Goal: Check status: Check status

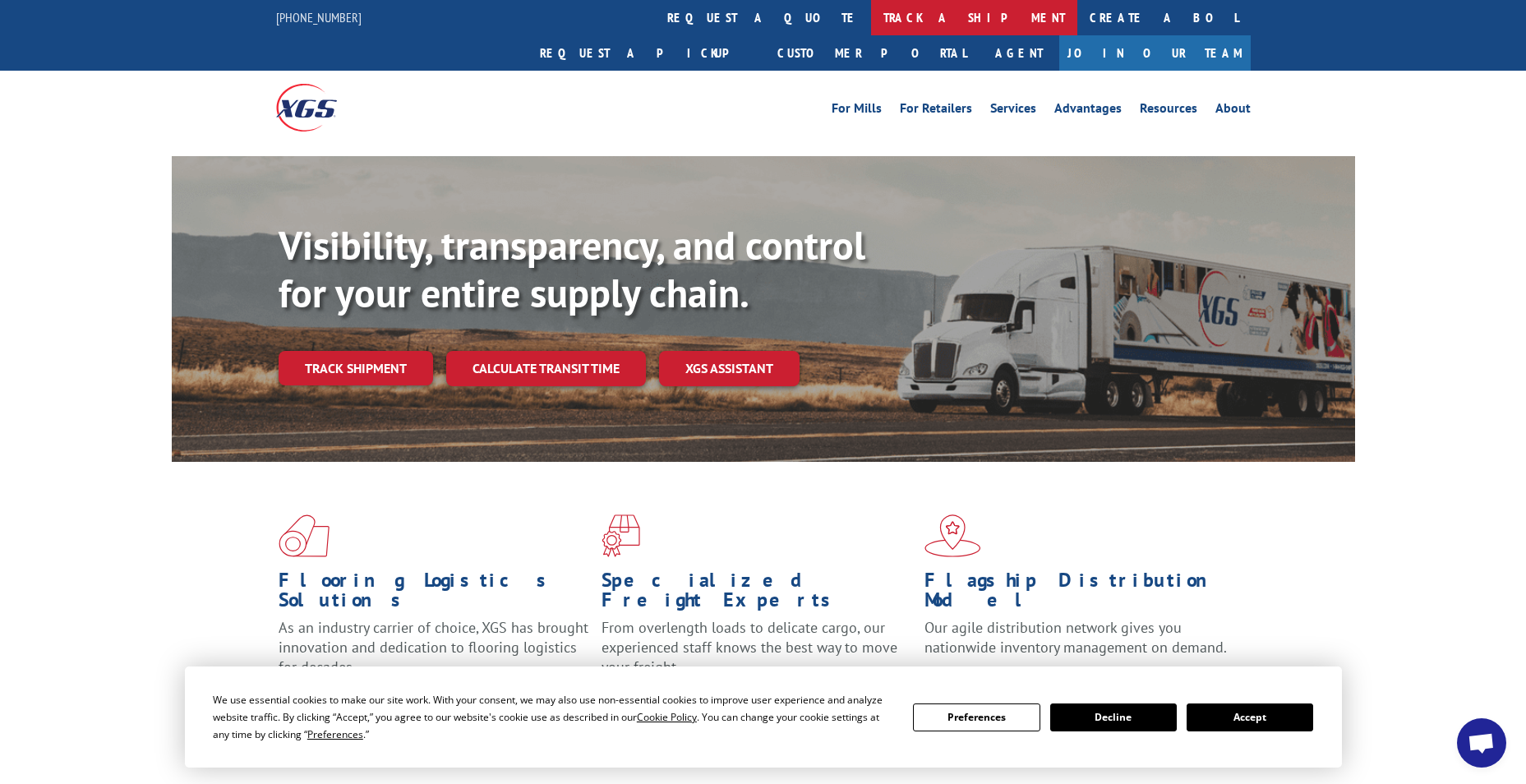
click at [871, 22] on link "track a shipment" at bounding box center [974, 17] width 206 height 35
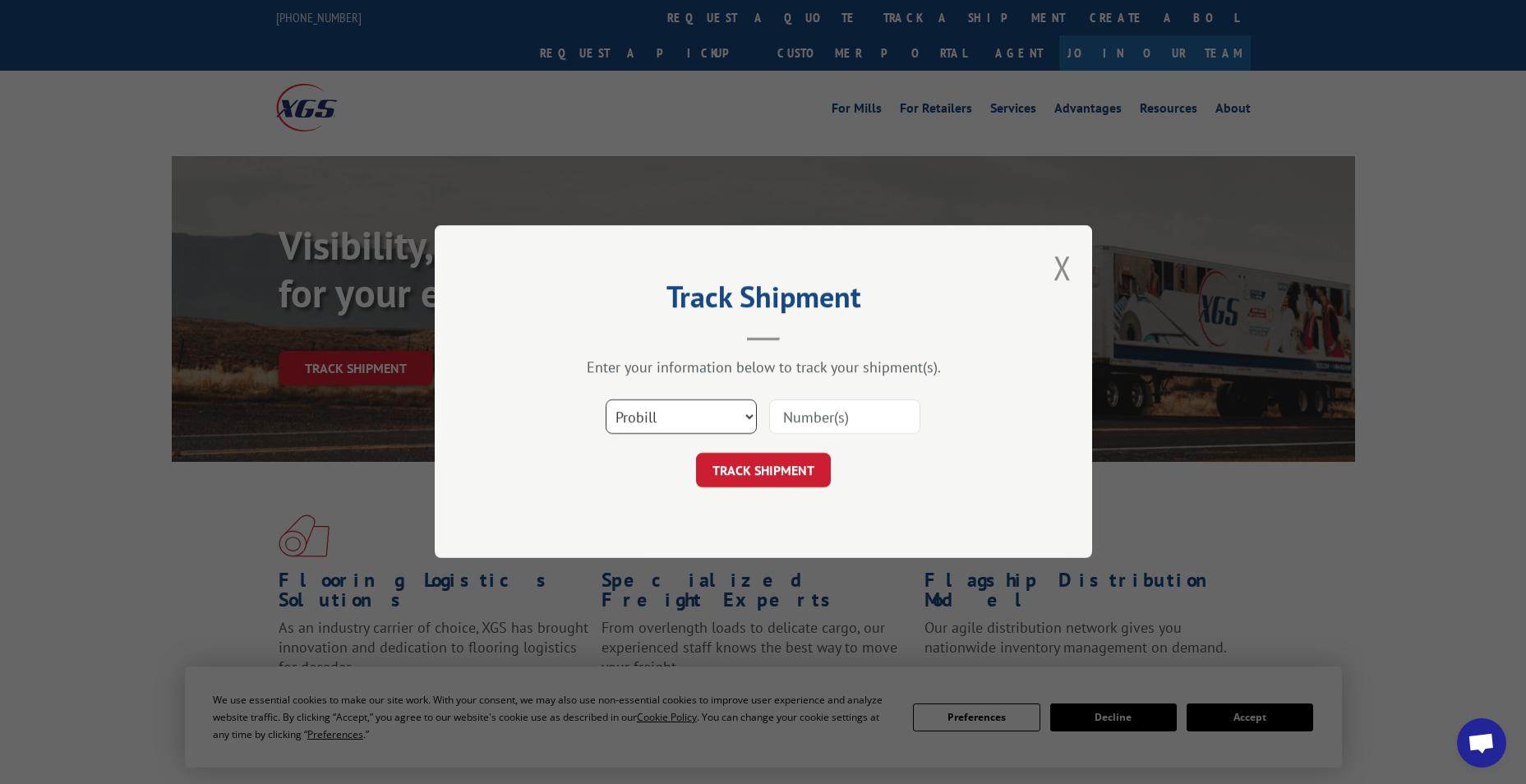
click at [616, 425] on select "Select category... Probill BOL PO" at bounding box center [681, 418] width 151 height 34
select select "bol"
click at [606, 401] on select "Select category... Probill BOL PO" at bounding box center [681, 418] width 151 height 34
click at [824, 420] on input at bounding box center [844, 418] width 151 height 34
paste input "5672479"
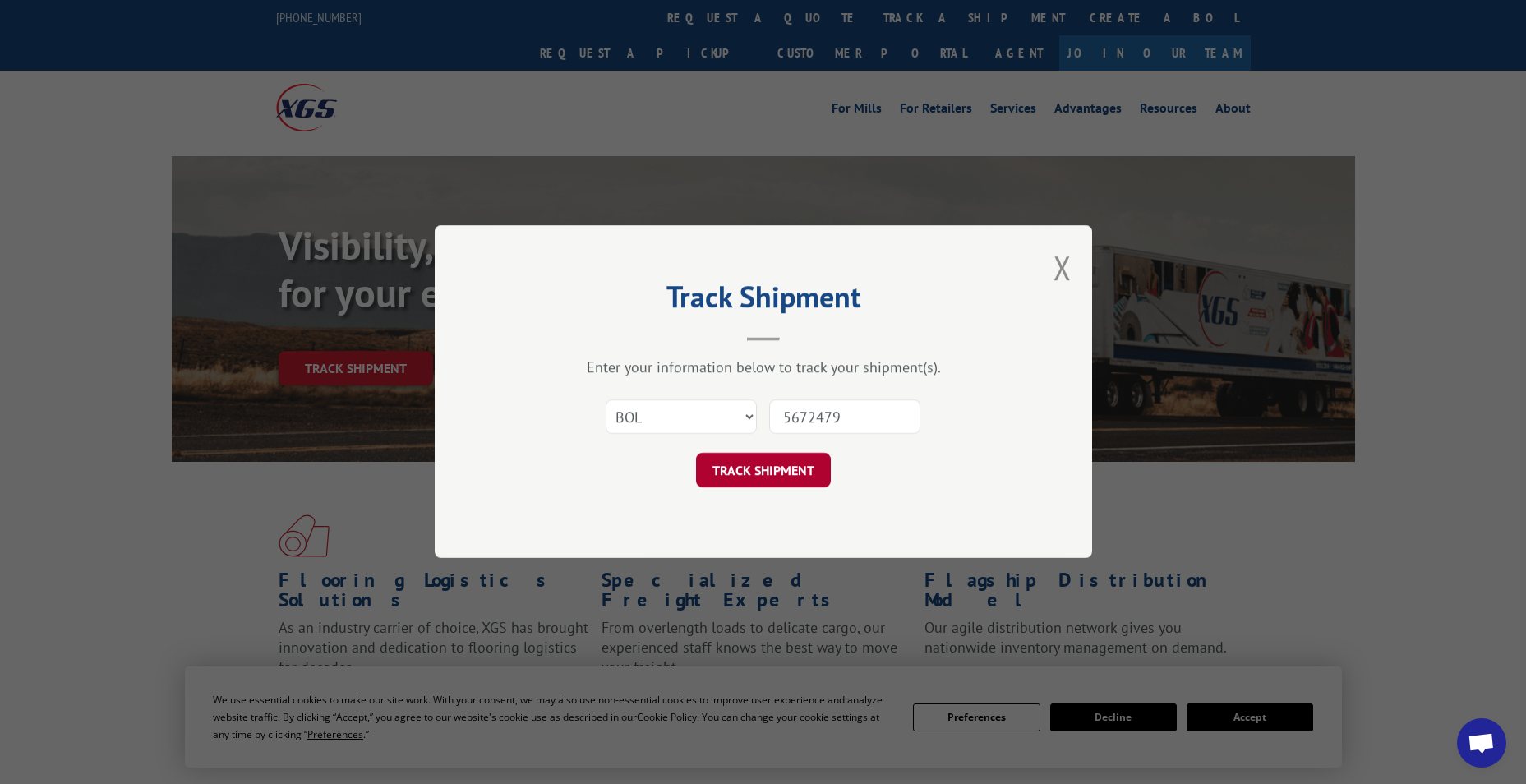
type input "5672479"
click at [774, 475] on button "TRACK SHIPMENT" at bounding box center [764, 470] width 135 height 34
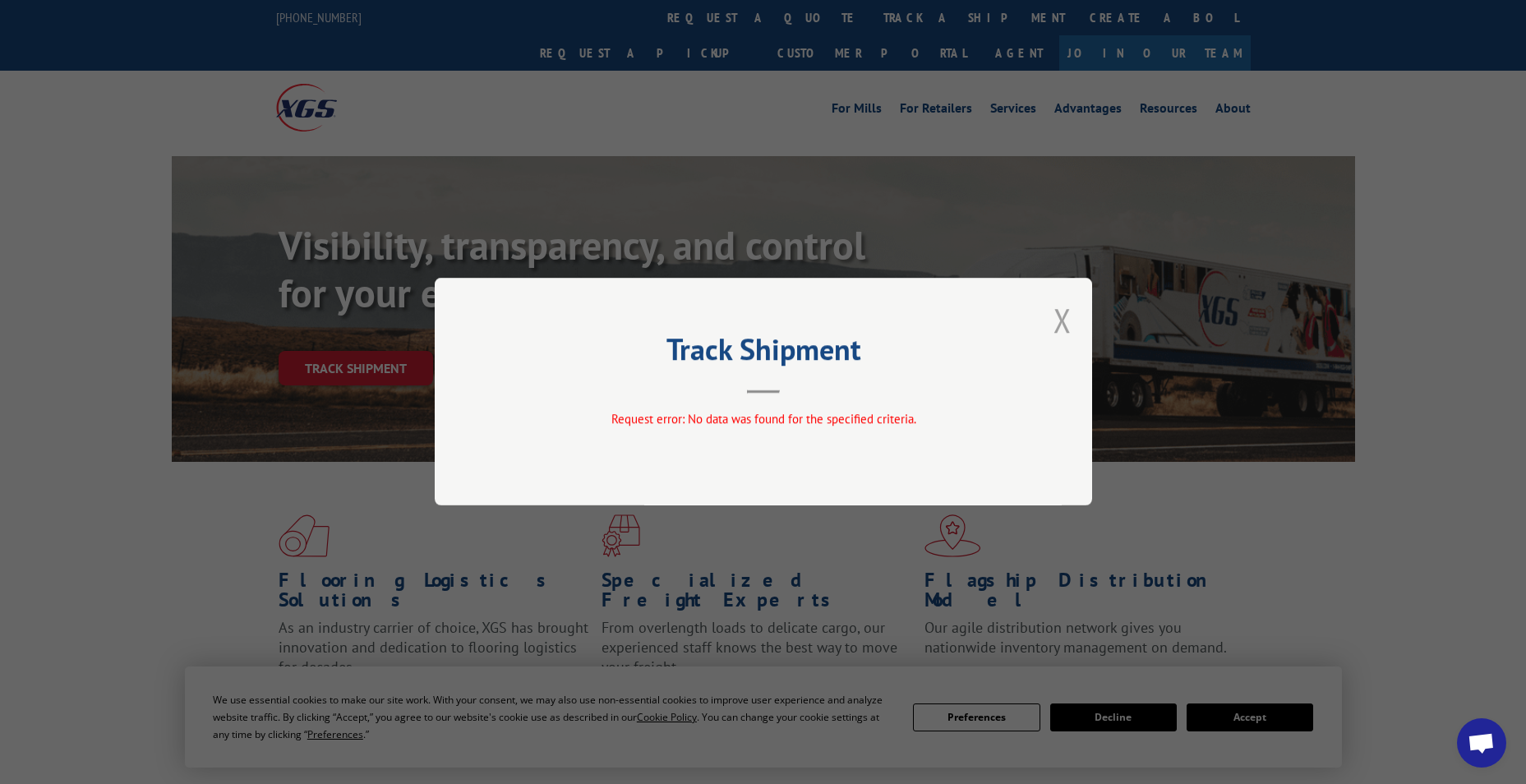
click at [1065, 321] on button "Close modal" at bounding box center [1062, 320] width 18 height 43
